Goal: Find specific page/section: Find specific page/section

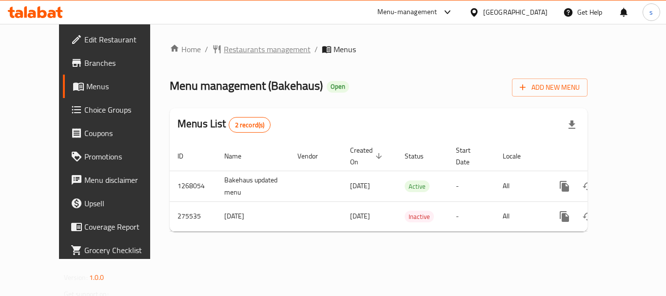
click at [224, 48] on span "Restaurants management" at bounding box center [267, 49] width 87 height 12
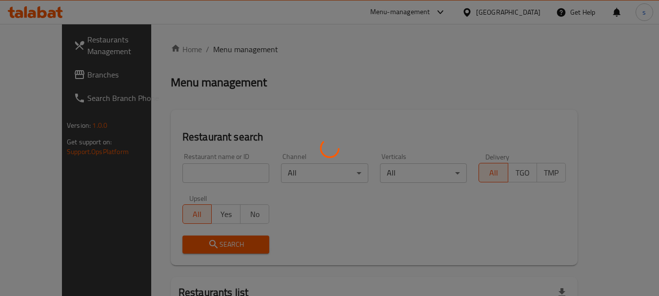
click at [192, 171] on div at bounding box center [329, 148] width 659 height 296
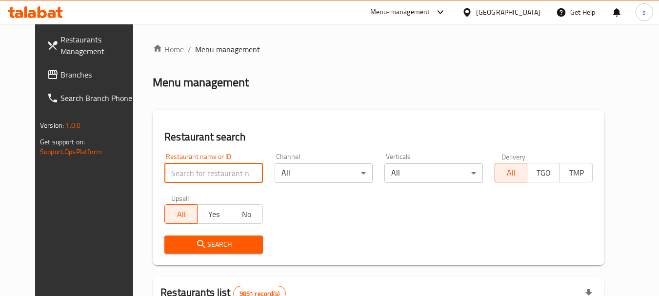
click at [193, 172] on input "search" at bounding box center [213, 172] width 98 height 19
paste input "627981"
type input "627981"
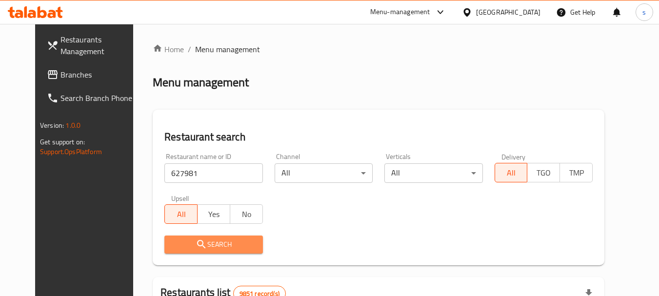
click at [172, 242] on span "Search" at bounding box center [213, 244] width 82 height 12
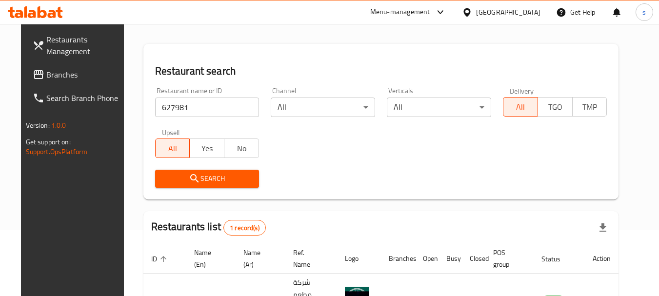
scroll to position [127, 0]
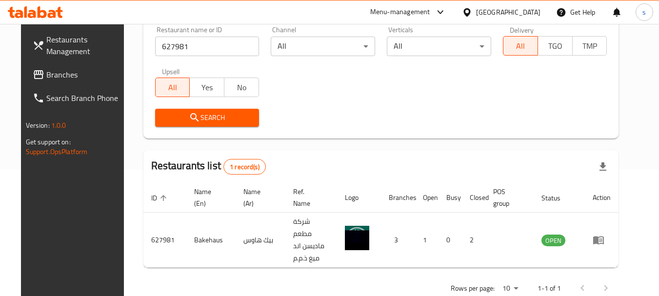
click at [46, 73] on span "Branches" at bounding box center [84, 75] width 77 height 12
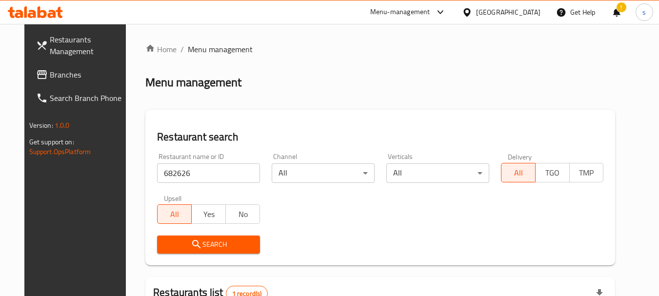
scroll to position [131, 0]
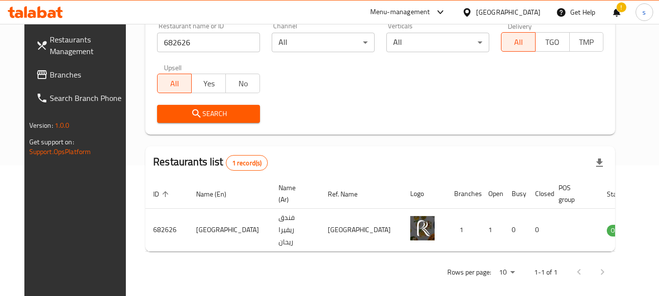
click at [50, 73] on span "Branches" at bounding box center [88, 75] width 77 height 12
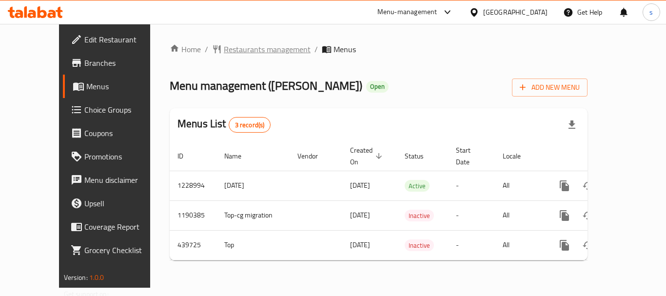
click at [238, 54] on span "Restaurants management" at bounding box center [267, 49] width 87 height 12
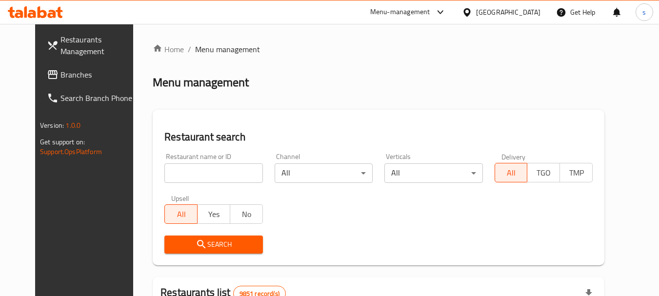
click at [168, 177] on div at bounding box center [329, 148] width 659 height 296
click at [177, 171] on input "search" at bounding box center [213, 172] width 98 height 19
paste input "632766"
type input "632766"
click at [195, 240] on icon "submit" at bounding box center [201, 244] width 12 height 12
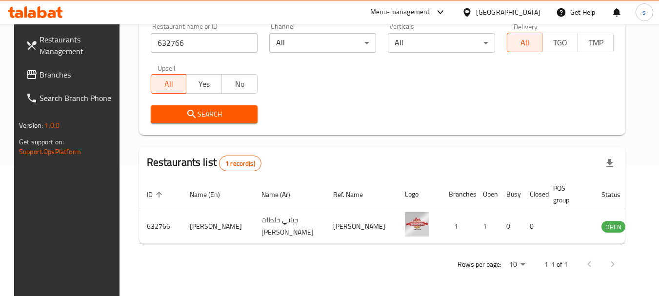
scroll to position [131, 0]
click at [41, 76] on span "Branches" at bounding box center [77, 75] width 77 height 12
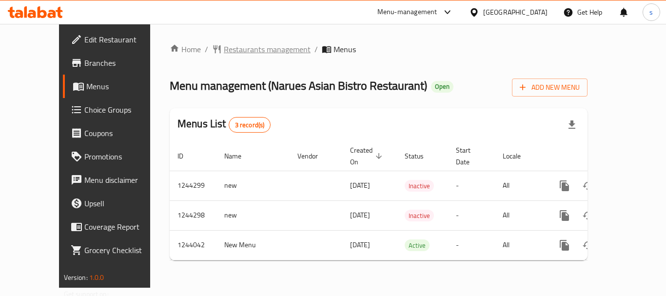
click at [239, 47] on span "Restaurants management" at bounding box center [267, 49] width 87 height 12
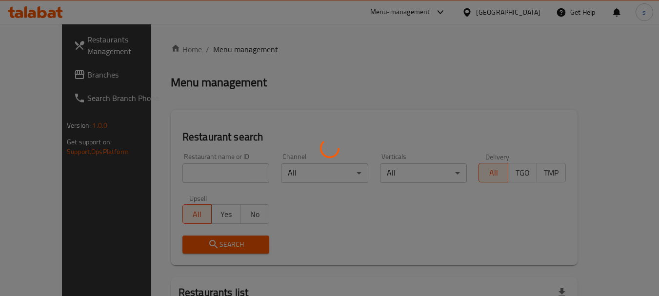
click at [168, 170] on div at bounding box center [329, 148] width 659 height 296
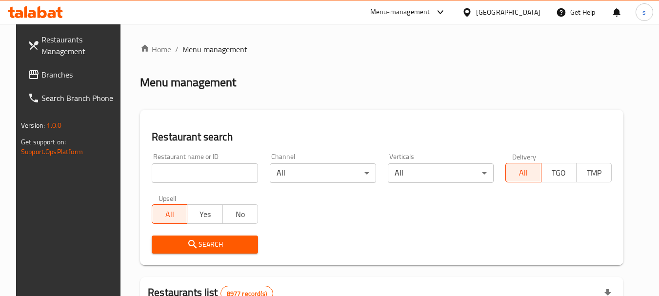
click at [199, 173] on input "search" at bounding box center [205, 172] width 106 height 19
paste input "681855"
type input "681855"
click at [187, 240] on icon "submit" at bounding box center [193, 244] width 12 height 12
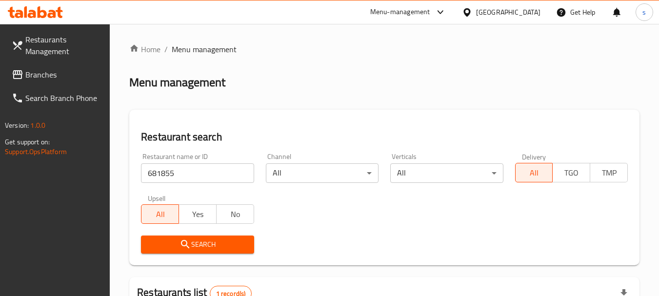
scroll to position [139, 0]
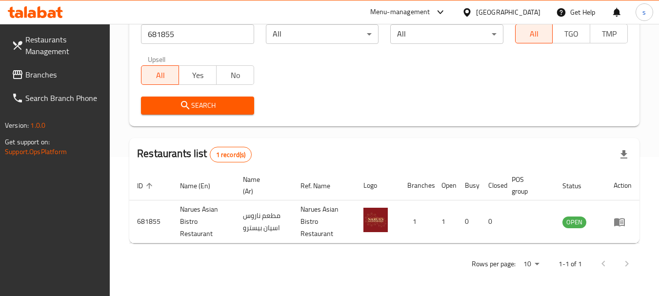
click at [50, 76] on span "Branches" at bounding box center [63, 75] width 77 height 12
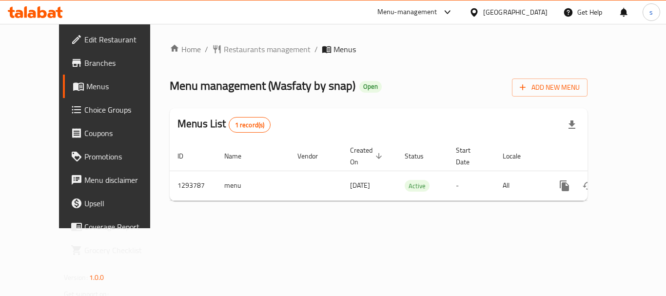
click at [226, 52] on div "Home / Restaurants management / Menus Menu management ( Wasfaty by snap ) Open …" at bounding box center [379, 125] width 418 height 165
click at [235, 50] on span "Restaurants management" at bounding box center [267, 49] width 87 height 12
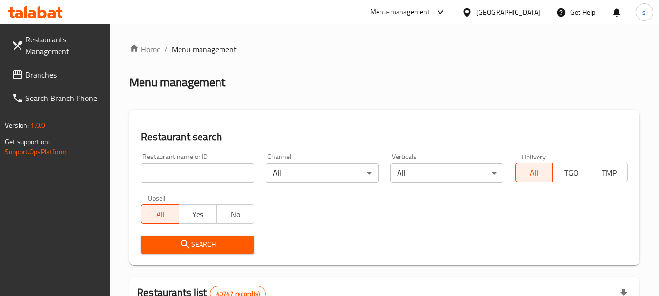
click at [180, 163] on input "search" at bounding box center [197, 172] width 113 height 19
paste input "699677"
type input "699677"
click at [189, 244] on icon "submit" at bounding box center [185, 244] width 12 height 12
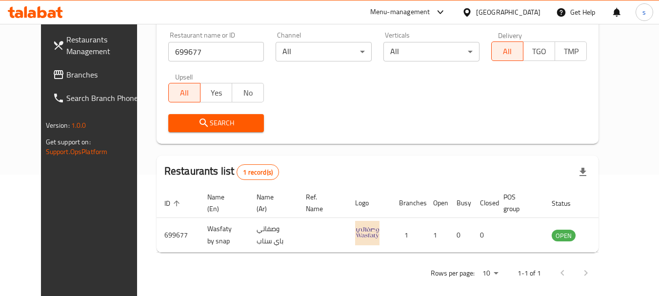
scroll to position [131, 0]
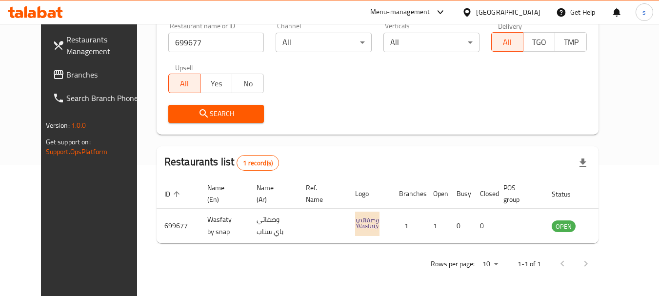
click at [66, 78] on span "Branches" at bounding box center [104, 75] width 77 height 12
